Goal: Task Accomplishment & Management: Complete application form

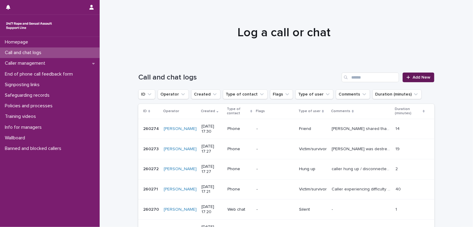
click at [423, 77] on span "Add New" at bounding box center [421, 77] width 18 height 4
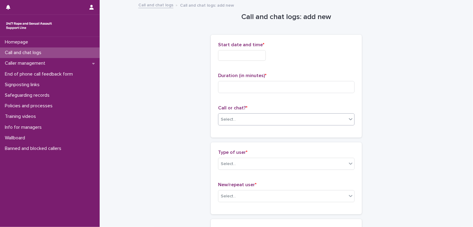
click at [252, 118] on div "Select..." at bounding box center [282, 119] width 128 height 10
click at [251, 140] on div "Web chat" at bounding box center [284, 141] width 136 height 11
click at [254, 57] on input "text" at bounding box center [242, 55] width 48 height 11
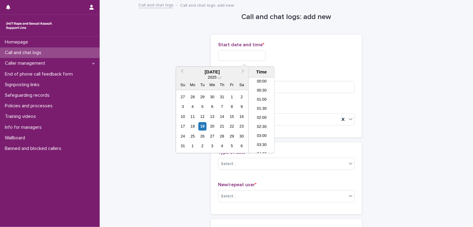
scroll to position [284, 0]
click at [258, 116] on li "17:30" at bounding box center [262, 114] width 26 height 9
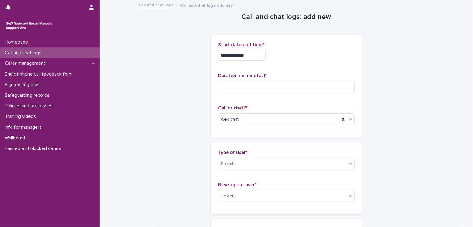
click at [261, 57] on input "**********" at bounding box center [242, 55] width 48 height 11
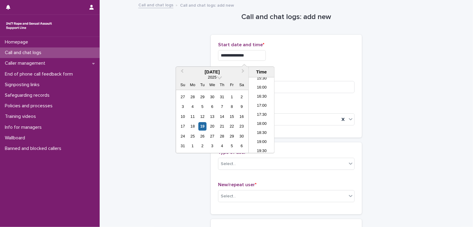
type input "**********"
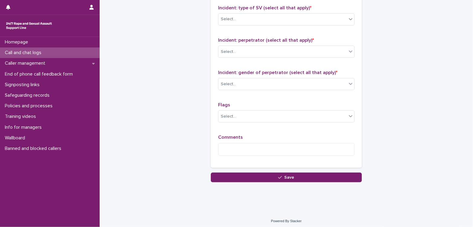
scroll to position [472, 0]
click at [278, 144] on textarea at bounding box center [286, 148] width 136 height 13
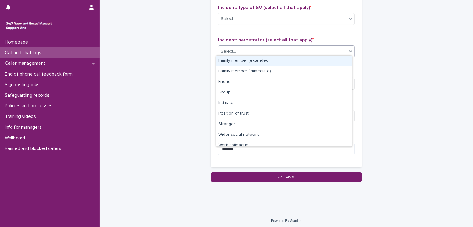
click at [277, 49] on div "Select..." at bounding box center [282, 51] width 128 height 10
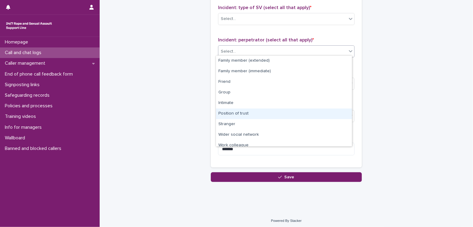
click at [256, 111] on div "Position of trust" at bounding box center [284, 113] width 136 height 11
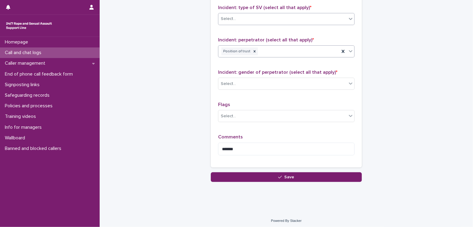
click at [270, 21] on div "Select..." at bounding box center [282, 19] width 128 height 10
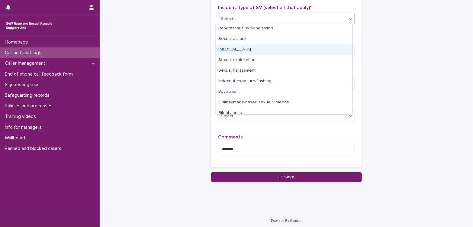
click at [257, 49] on div "[MEDICAL_DATA]" at bounding box center [284, 49] width 136 height 11
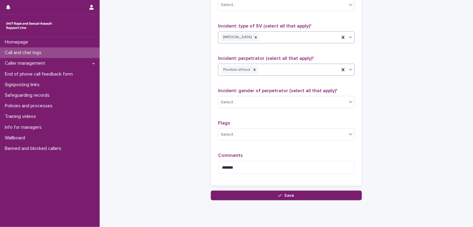
scroll to position [405, 0]
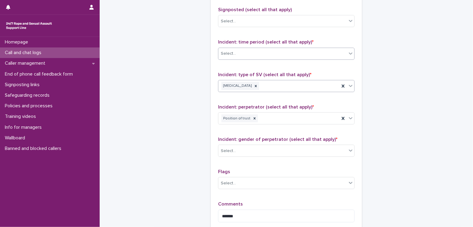
click at [267, 54] on div "Select..." at bounding box center [282, 54] width 128 height 10
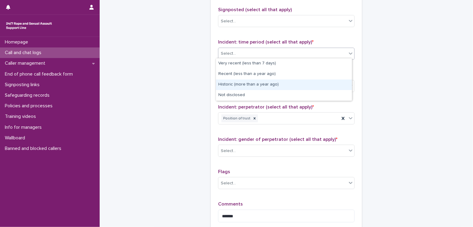
click at [264, 82] on div "Historic (more than a year ago)" at bounding box center [284, 84] width 136 height 11
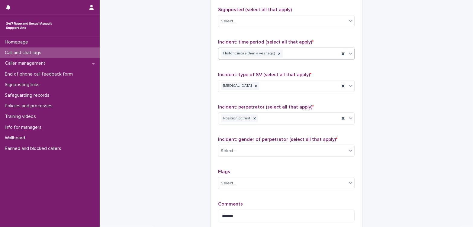
scroll to position [472, 0]
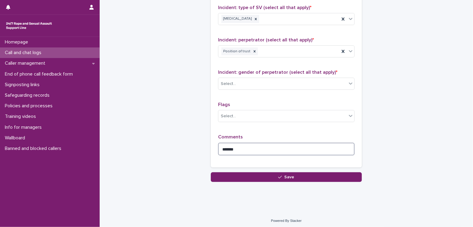
click at [251, 144] on textarea "******" at bounding box center [286, 148] width 136 height 13
type textarea "**********"
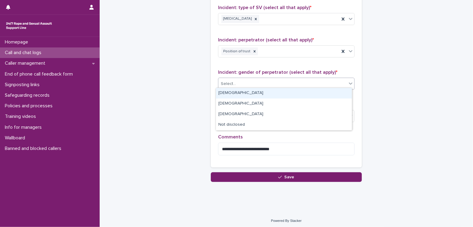
click at [275, 84] on div "Select..." at bounding box center [282, 84] width 128 height 10
click at [262, 94] on div "[DEMOGRAPHIC_DATA]" at bounding box center [284, 93] width 136 height 11
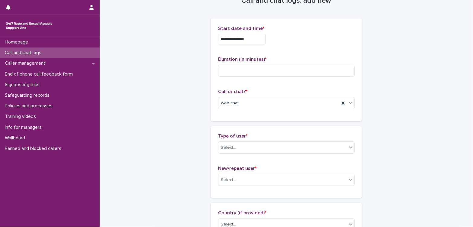
scroll to position [0, 0]
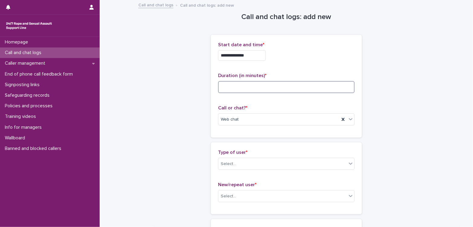
click at [261, 89] on input at bounding box center [286, 87] width 136 height 12
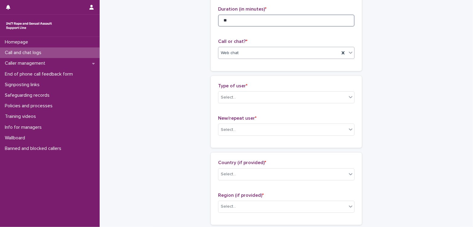
scroll to position [67, 0]
type input "**"
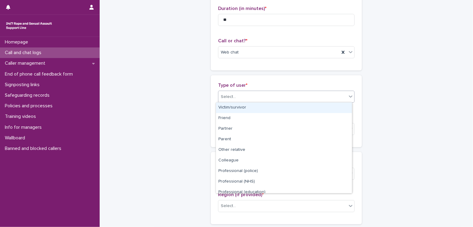
click at [253, 99] on div "Select..." at bounding box center [282, 97] width 128 height 10
click at [247, 108] on div "Victim/survivor" at bounding box center [284, 107] width 136 height 11
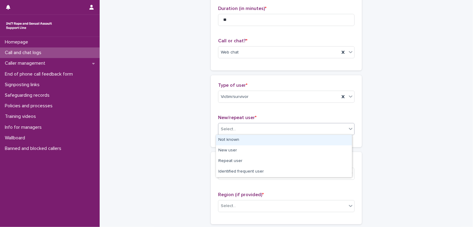
click at [240, 132] on div "Select..." at bounding box center [282, 129] width 128 height 10
click at [241, 141] on div "Not known" at bounding box center [284, 140] width 136 height 11
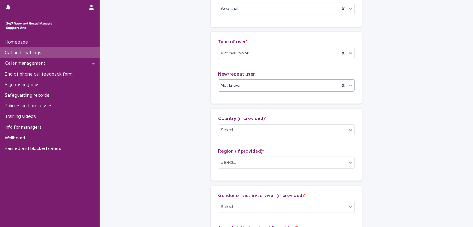
scroll to position [167, 0]
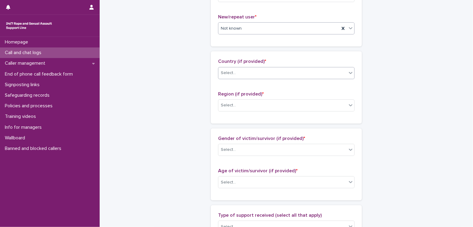
click at [274, 74] on div "Select..." at bounding box center [282, 73] width 128 height 10
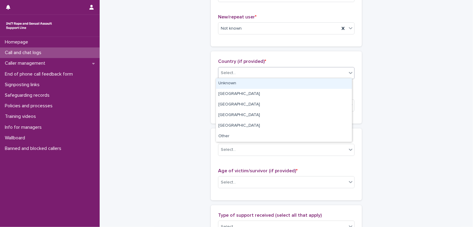
click at [241, 83] on div "Unknown" at bounding box center [284, 83] width 136 height 11
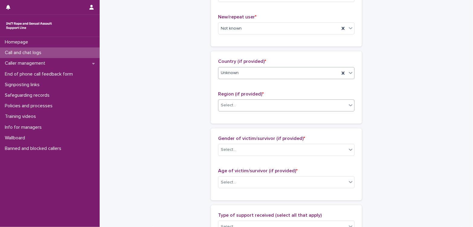
click at [248, 108] on div "Select..." at bounding box center [282, 105] width 128 height 10
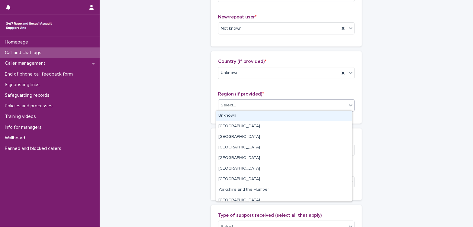
click at [246, 116] on div "Unknown" at bounding box center [284, 115] width 136 height 11
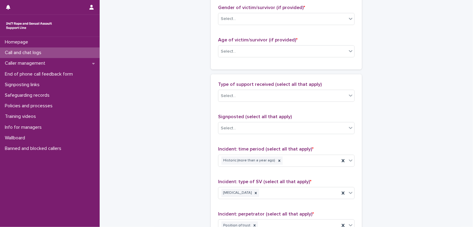
scroll to position [302, 0]
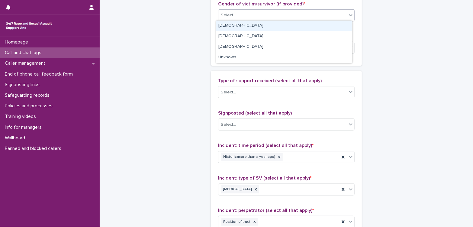
click at [268, 14] on div "Select..." at bounding box center [282, 15] width 128 height 10
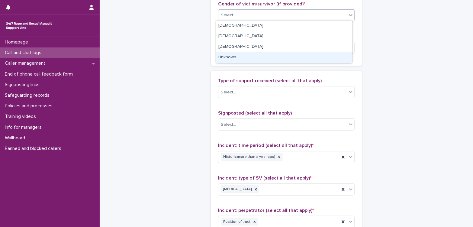
click at [256, 57] on div "Unknown" at bounding box center [284, 57] width 136 height 11
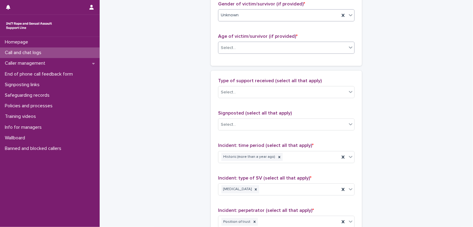
click at [256, 50] on div "Select..." at bounding box center [282, 48] width 128 height 10
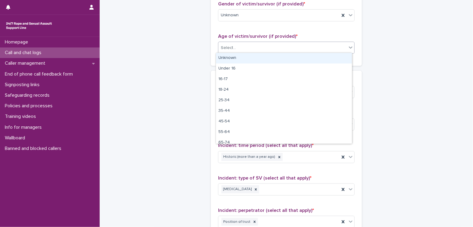
click at [255, 60] on div "Unknown" at bounding box center [284, 58] width 136 height 11
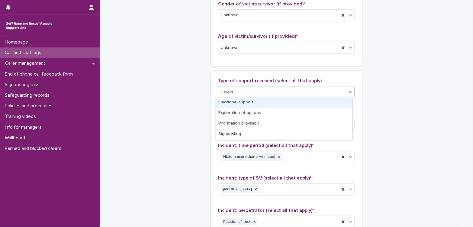
click at [272, 93] on div "Select..." at bounding box center [282, 92] width 128 height 10
click at [266, 100] on div "Emotional support" at bounding box center [284, 102] width 136 height 11
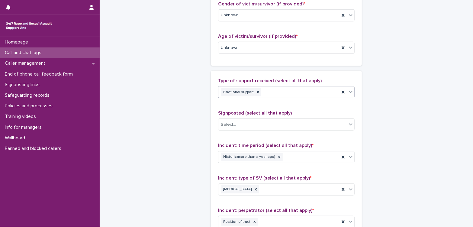
click at [277, 89] on div "Emotional support" at bounding box center [278, 92] width 121 height 11
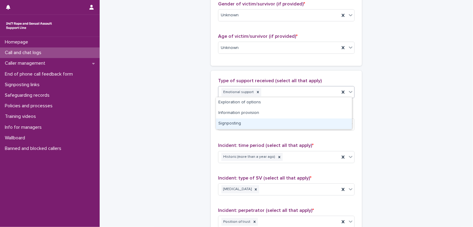
click at [267, 122] on div "Signposting" at bounding box center [284, 123] width 136 height 11
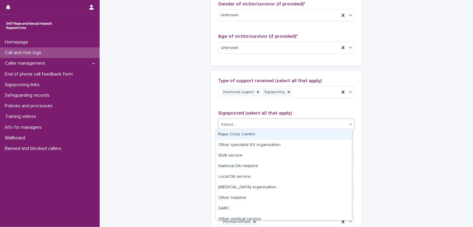
click at [272, 126] on div "Select..." at bounding box center [282, 124] width 128 height 10
click at [249, 133] on div "Rape Crisis Centre" at bounding box center [284, 134] width 136 height 11
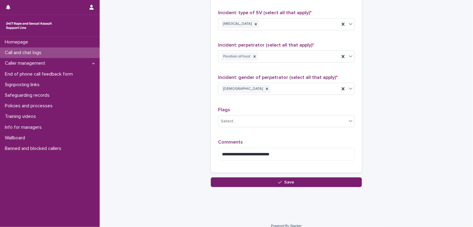
scroll to position [469, 0]
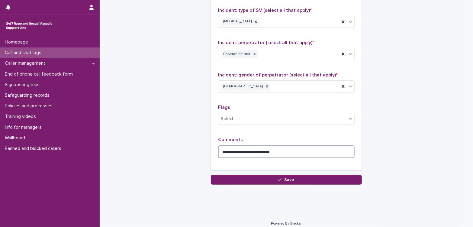
click at [284, 148] on textarea "**********" at bounding box center [286, 151] width 136 height 13
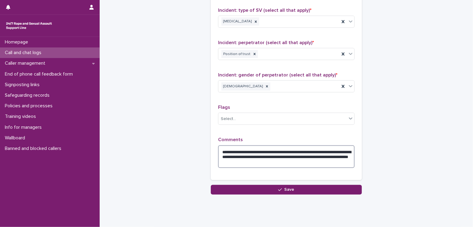
click at [286, 160] on textarea "**********" at bounding box center [286, 156] width 136 height 23
click at [308, 159] on textarea "**********" at bounding box center [286, 156] width 136 height 23
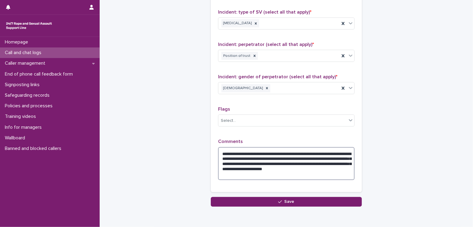
scroll to position [492, 0]
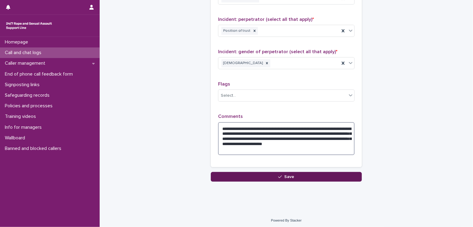
type textarea "**********"
click at [300, 174] on button "Save" at bounding box center [286, 177] width 151 height 10
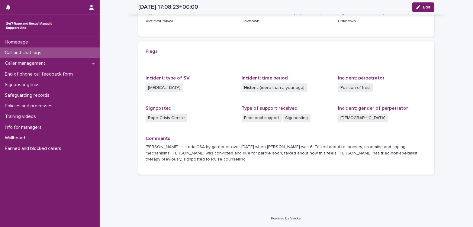
scroll to position [100, 0]
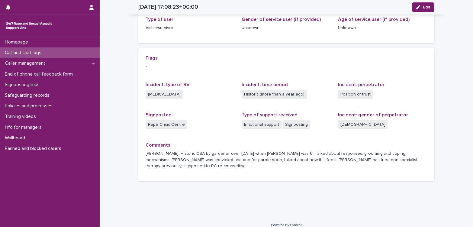
click at [33, 54] on p "Call and chat logs" at bounding box center [24, 53] width 44 height 6
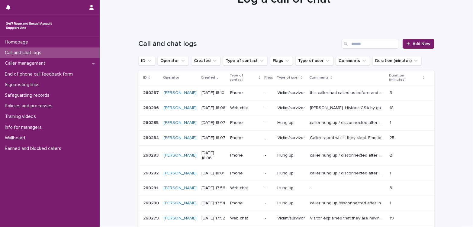
scroll to position [33, 0]
click at [415, 45] on span "Add New" at bounding box center [421, 44] width 18 height 4
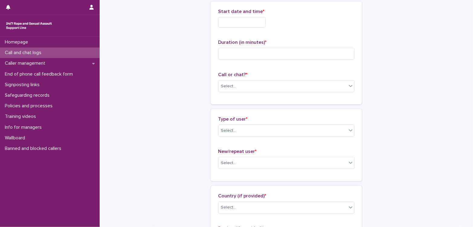
scroll to position [34, 0]
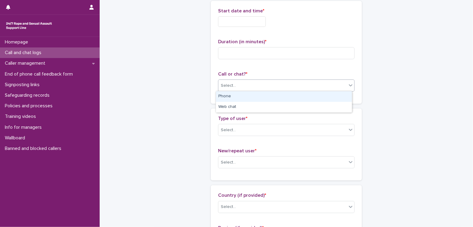
click at [266, 84] on div "Select..." at bounding box center [282, 86] width 128 height 10
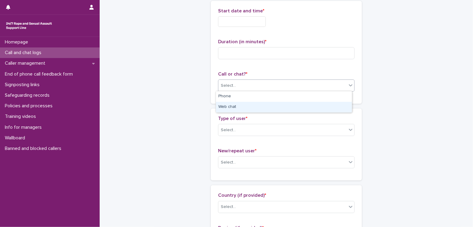
click at [264, 107] on div "Web chat" at bounding box center [284, 107] width 136 height 11
click at [256, 21] on input "text" at bounding box center [242, 21] width 48 height 11
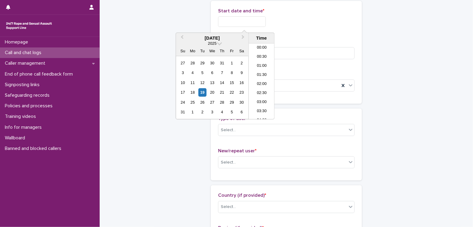
scroll to position [292, 0]
click at [260, 83] on li "18:00" at bounding box center [262, 81] width 26 height 9
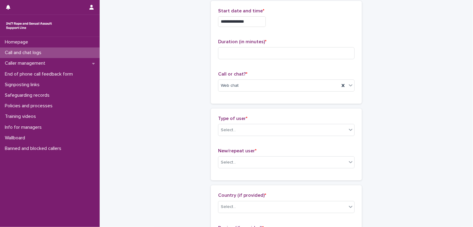
click at [260, 24] on input "**********" at bounding box center [242, 21] width 48 height 11
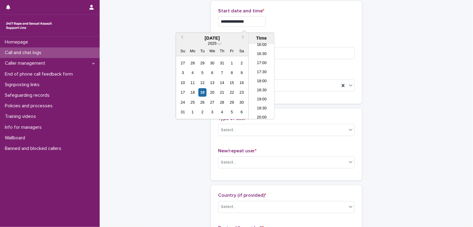
type input "**********"
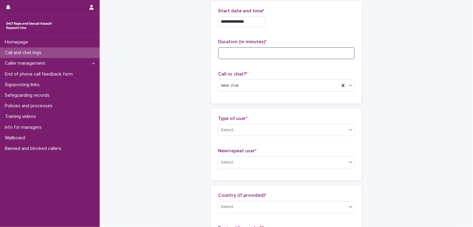
click at [253, 54] on input at bounding box center [286, 53] width 136 height 12
type input "*"
click at [274, 131] on div "Select..." at bounding box center [282, 130] width 128 height 10
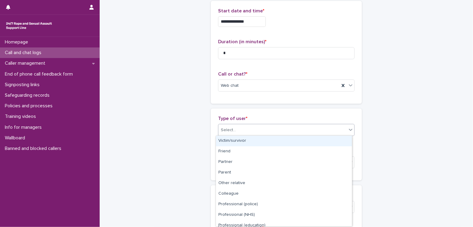
click at [262, 142] on div "Victim/survivor" at bounding box center [284, 140] width 136 height 11
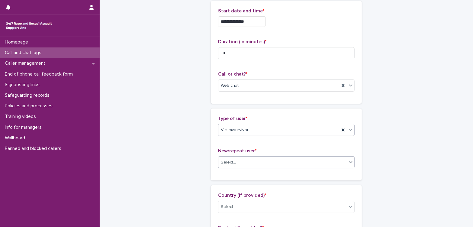
click at [270, 164] on div "Select..." at bounding box center [282, 162] width 128 height 10
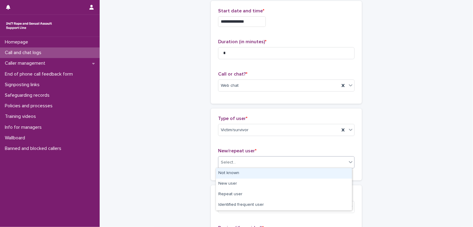
click at [263, 175] on div "Not known" at bounding box center [284, 173] width 136 height 11
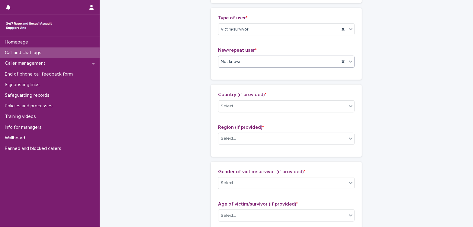
scroll to position [135, 0]
click at [283, 105] on div "Select..." at bounding box center [282, 106] width 128 height 10
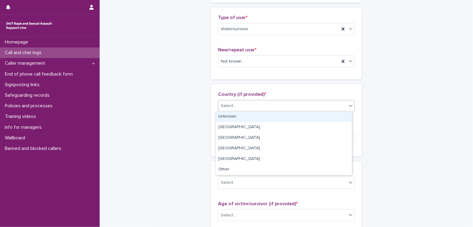
click at [271, 115] on div "Unknown" at bounding box center [284, 116] width 136 height 11
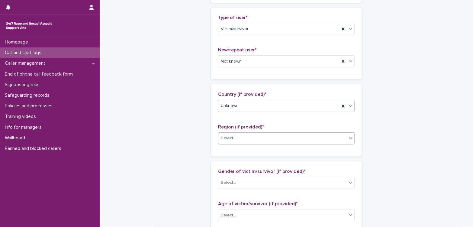
click at [275, 138] on div "Select..." at bounding box center [282, 138] width 128 height 10
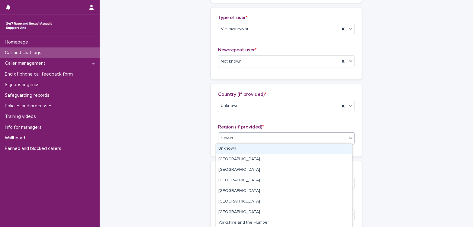
click at [269, 151] on div "Unknown" at bounding box center [284, 148] width 136 height 11
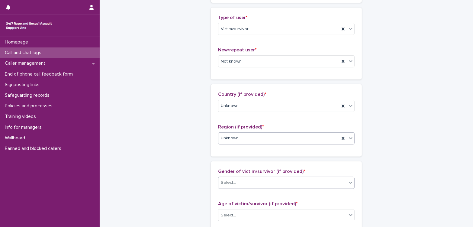
click at [263, 183] on div "Select..." at bounding box center [282, 182] width 128 height 10
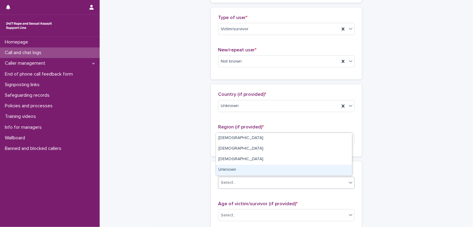
click at [261, 171] on div "Unknown" at bounding box center [284, 169] width 136 height 11
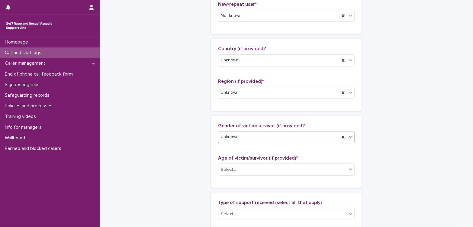
scroll to position [201, 0]
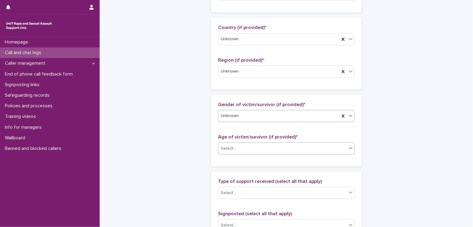
click at [272, 152] on div "Select..." at bounding box center [286, 148] width 136 height 12
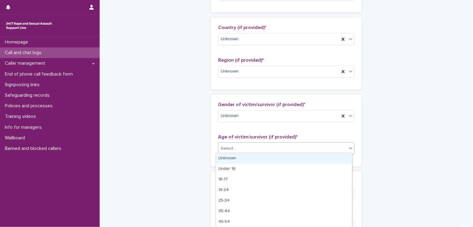
click at [256, 158] on div "Unknown" at bounding box center [284, 158] width 136 height 11
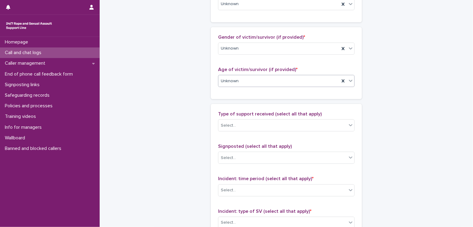
scroll to position [302, 0]
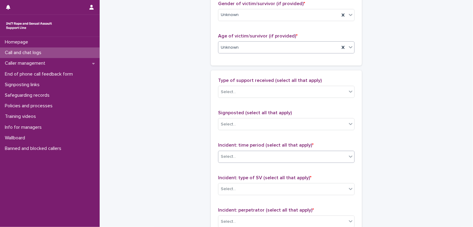
click at [274, 159] on div "Select..." at bounding box center [282, 156] width 128 height 10
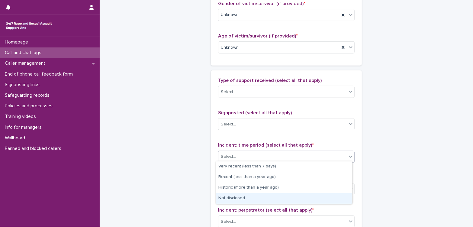
click at [263, 198] on div "Not disclosed" at bounding box center [284, 198] width 136 height 11
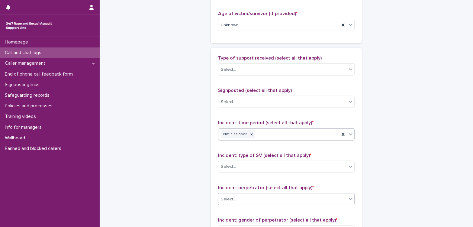
scroll to position [336, 0]
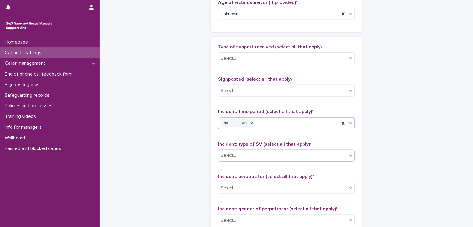
click at [267, 153] on div "Select..." at bounding box center [282, 155] width 128 height 10
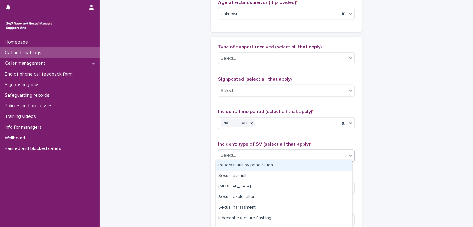
scroll to position [39, 0]
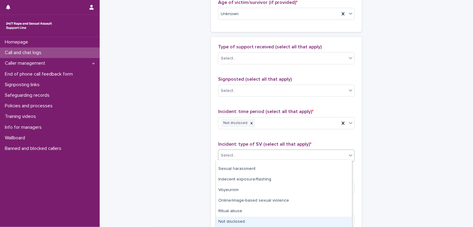
click at [246, 220] on div "Not disclosed" at bounding box center [284, 221] width 136 height 11
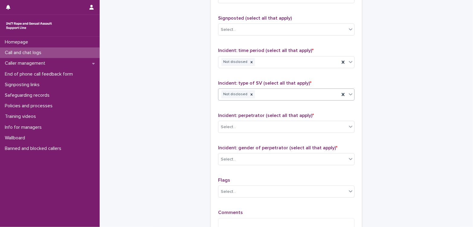
scroll to position [403, 0]
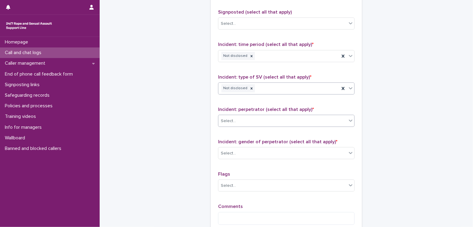
click at [254, 120] on div "Select..." at bounding box center [282, 121] width 128 height 10
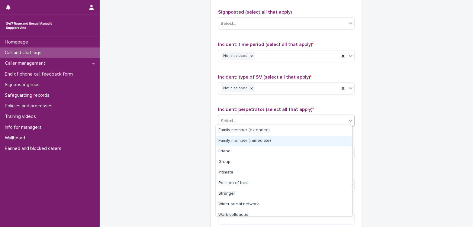
click at [261, 141] on div "Family member (immediate)" at bounding box center [284, 140] width 136 height 11
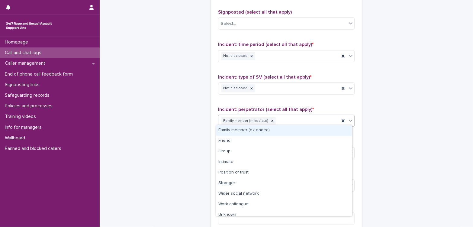
click at [282, 121] on div "Family member (immediate)" at bounding box center [278, 121] width 121 height 11
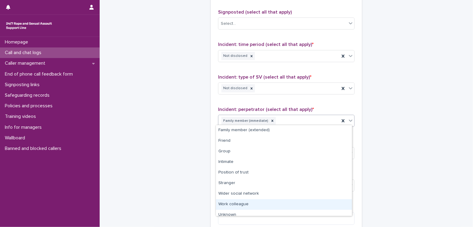
click at [268, 205] on div "Work colleague" at bounding box center [284, 204] width 136 height 11
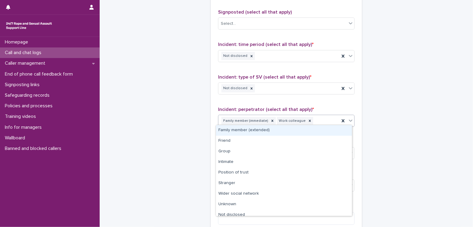
click at [317, 124] on body "**********" at bounding box center [236, 113] width 473 height 227
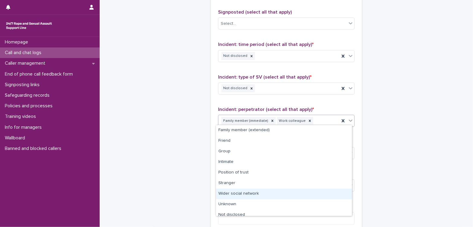
scroll to position [4, 0]
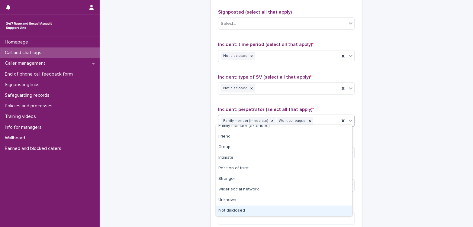
click at [269, 209] on div "Not disclosed" at bounding box center [284, 210] width 136 height 11
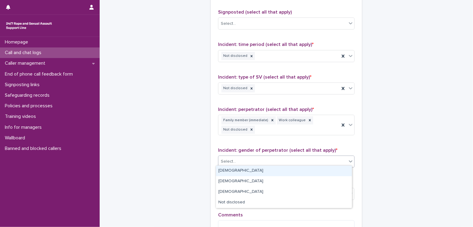
click at [269, 159] on div "Select..." at bounding box center [282, 161] width 128 height 10
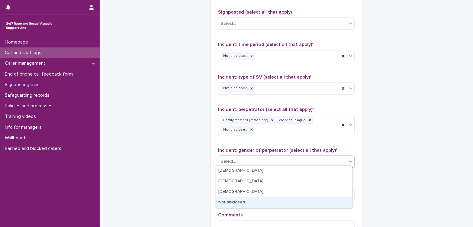
click at [261, 205] on div "Not disclosed" at bounding box center [284, 202] width 136 height 11
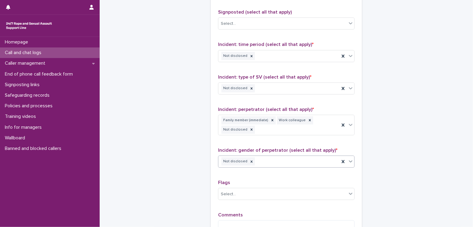
scroll to position [470, 0]
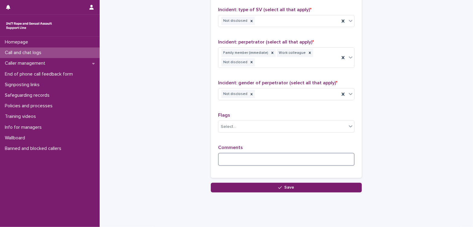
click at [252, 157] on textarea at bounding box center [286, 159] width 136 height 13
type textarea "*"
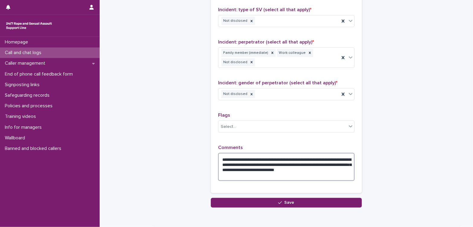
drag, startPoint x: 337, startPoint y: 162, endPoint x: 330, endPoint y: 162, distance: 6.9
click at [330, 162] on textarea "**********" at bounding box center [286, 167] width 136 height 28
click at [248, 173] on textarea "**********" at bounding box center [286, 167] width 136 height 28
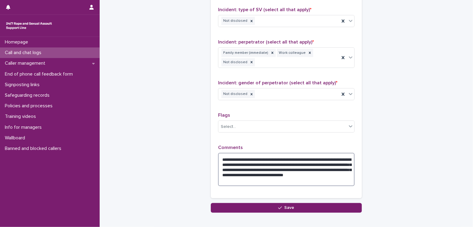
click at [329, 171] on textarea "**********" at bounding box center [286, 169] width 136 height 33
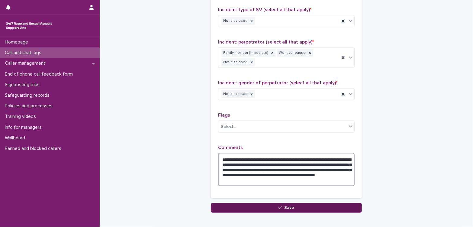
type textarea "**********"
click at [304, 205] on button "Save" at bounding box center [286, 208] width 151 height 10
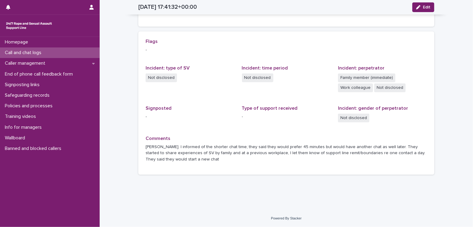
scroll to position [116, 0]
click at [49, 52] on div "Call and chat logs" at bounding box center [50, 52] width 100 height 11
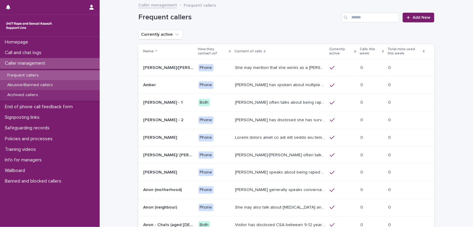
click at [45, 84] on p "Abusive/Banned callers" at bounding box center [29, 84] width 55 height 5
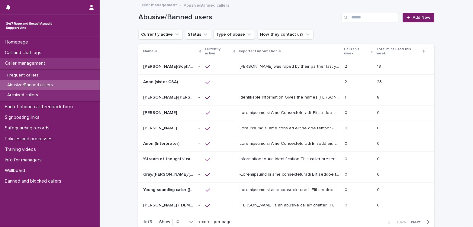
click at [36, 64] on p "Caller management" at bounding box center [26, 63] width 48 height 6
